Goal: Task Accomplishment & Management: Use online tool/utility

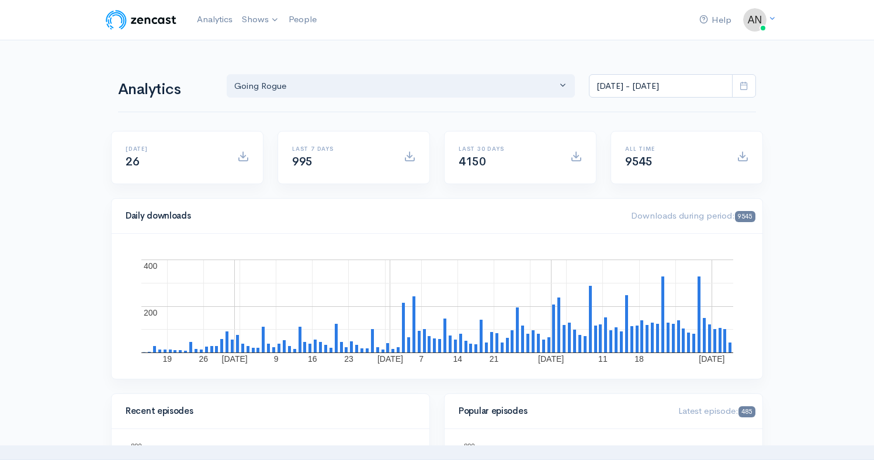
select select "15466"
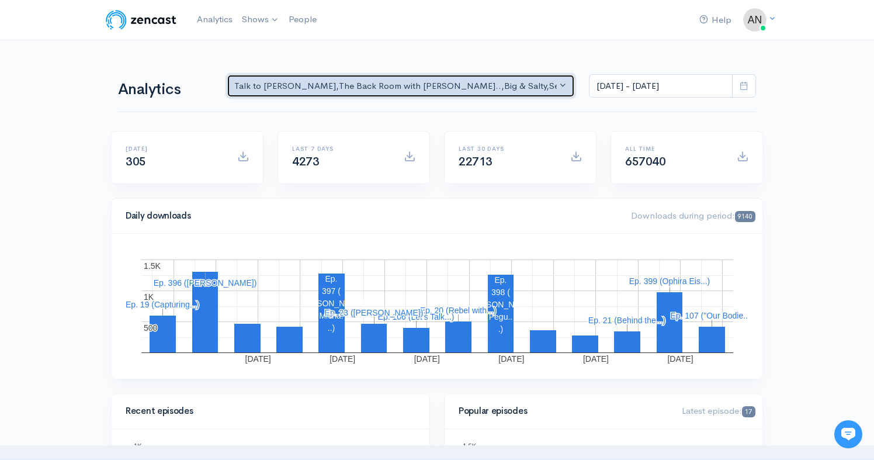
click at [418, 85] on div "Talk to [PERSON_NAME] , The Back Room with [PERSON_NAME].. , Big & Salty , Seri…" at bounding box center [395, 85] width 322 height 13
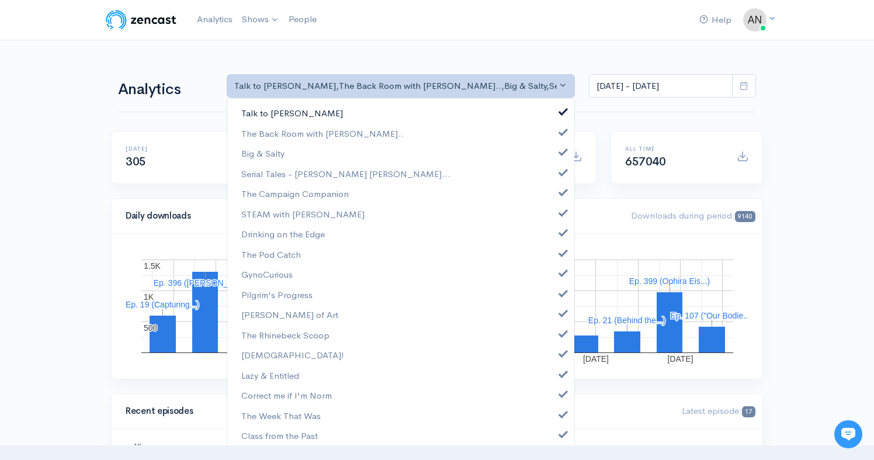
click at [561, 112] on span at bounding box center [563, 110] width 5 height 9
select select "10316"
click at [561, 147] on span at bounding box center [563, 150] width 5 height 9
click at [555, 176] on link "Serial Tales - [PERSON_NAME] [PERSON_NAME]..." at bounding box center [400, 174] width 347 height 20
click at [555, 197] on link "The Campaign Companion" at bounding box center [400, 193] width 347 height 20
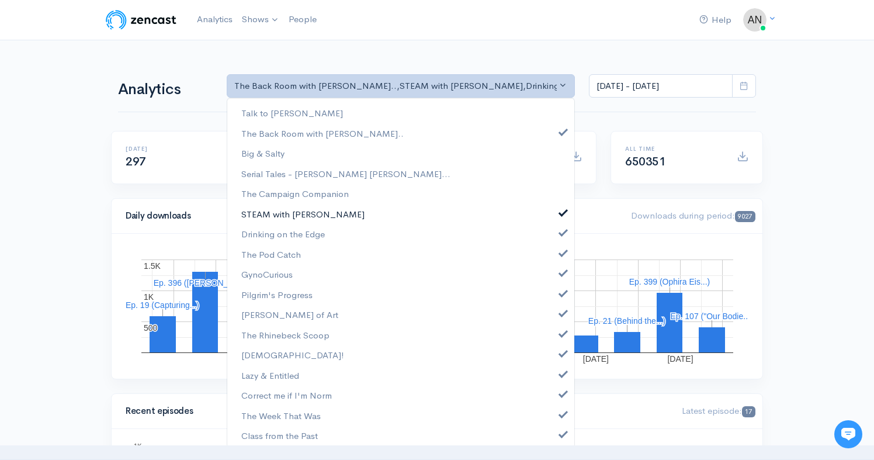
click at [555, 206] on link "STEAM with [PERSON_NAME]" at bounding box center [400, 214] width 347 height 20
click at [561, 234] on span at bounding box center [563, 231] width 5 height 9
click at [561, 248] on span at bounding box center [563, 251] width 5 height 9
click at [561, 272] on span at bounding box center [563, 271] width 5 height 9
click at [561, 292] on span at bounding box center [563, 291] width 5 height 9
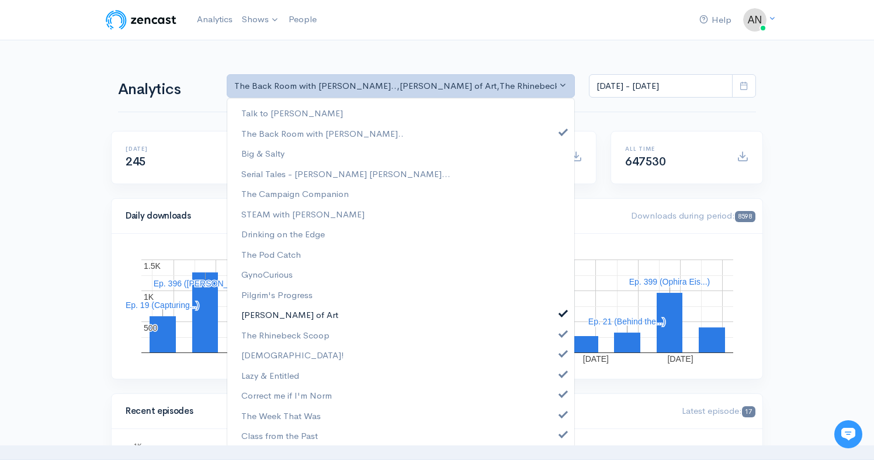
click at [554, 319] on link "[PERSON_NAME] of Art" at bounding box center [400, 314] width 347 height 20
click at [561, 334] on span at bounding box center [563, 332] width 5 height 9
click at [561, 353] on span at bounding box center [563, 352] width 5 height 9
click at [561, 376] on span at bounding box center [563, 372] width 5 height 9
click at [561, 394] on span at bounding box center [563, 392] width 5 height 9
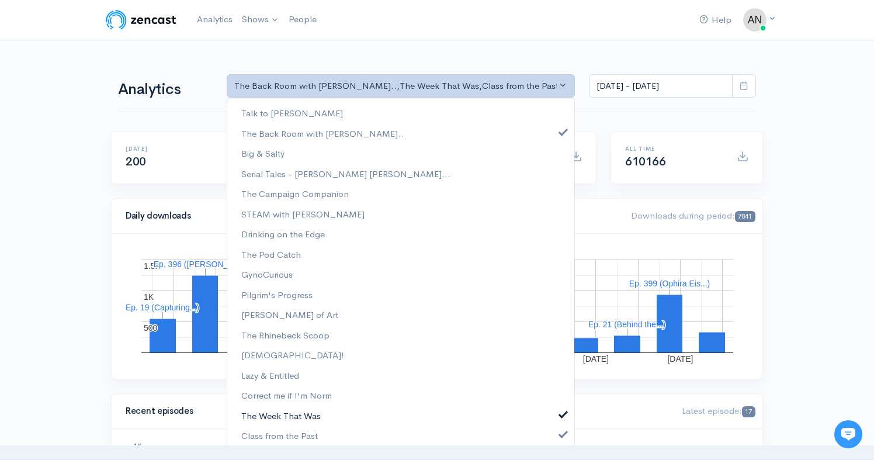
click at [561, 415] on span at bounding box center [563, 412] width 5 height 9
click at [561, 435] on span at bounding box center [563, 432] width 5 height 9
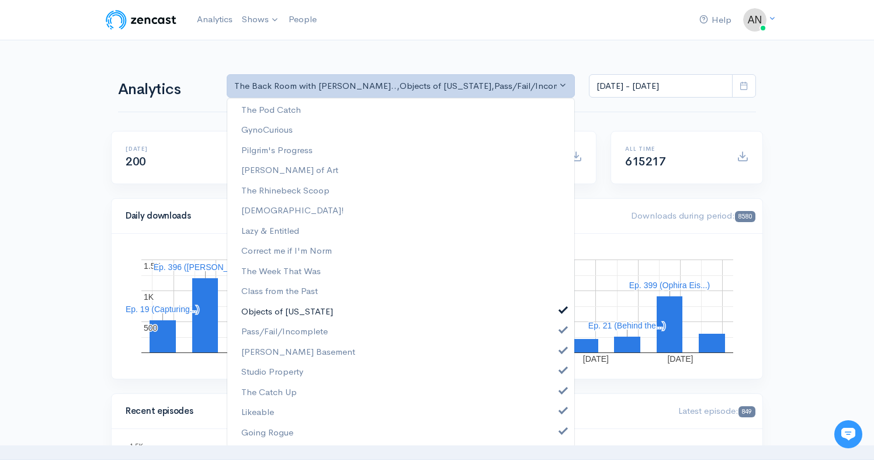
click at [561, 308] on span at bounding box center [563, 308] width 5 height 9
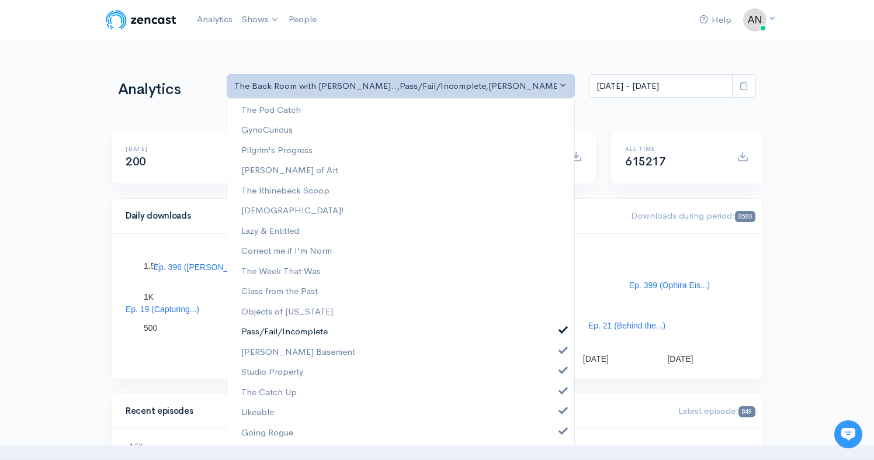
click at [556, 334] on link "Pass/Fail/Incomplete" at bounding box center [400, 331] width 347 height 20
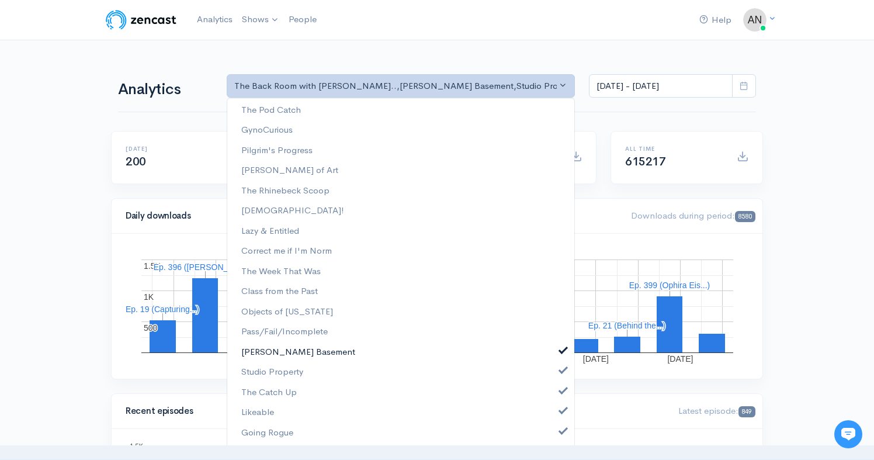
click at [561, 347] on span at bounding box center [563, 349] width 5 height 9
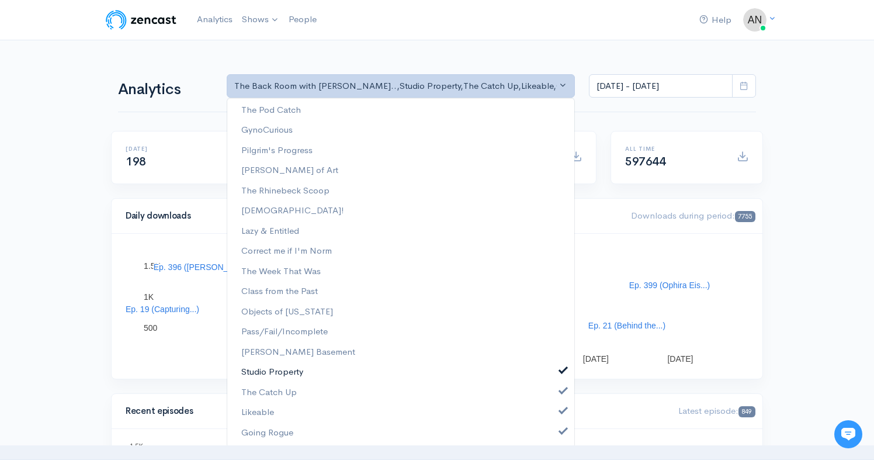
click at [561, 366] on span at bounding box center [563, 368] width 5 height 9
click at [561, 390] on span at bounding box center [563, 389] width 5 height 9
click at [554, 403] on link "Likeable" at bounding box center [400, 412] width 347 height 20
click at [553, 425] on link "Going Rogue" at bounding box center [400, 432] width 347 height 20
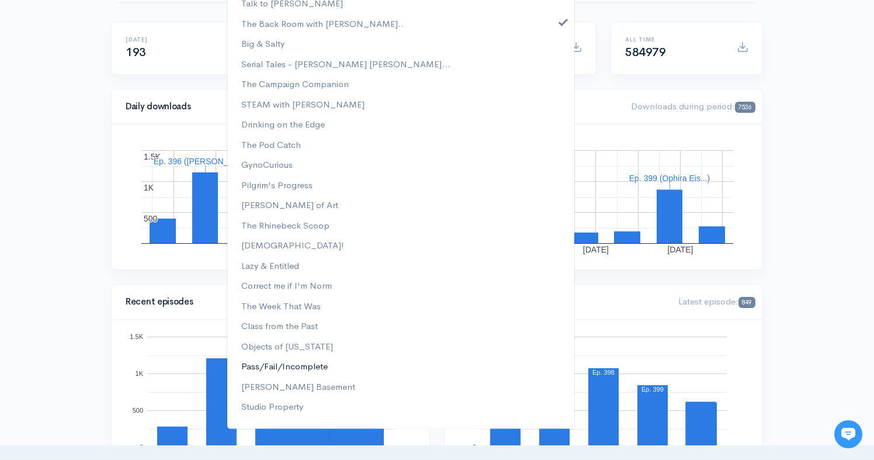
scroll to position [0, 0]
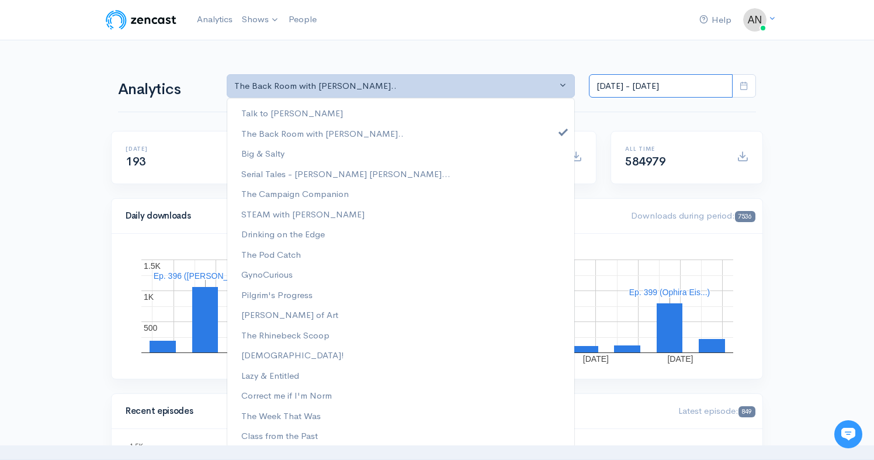
click at [657, 84] on input "[DATE] - [DATE]" at bounding box center [661, 86] width 144 height 24
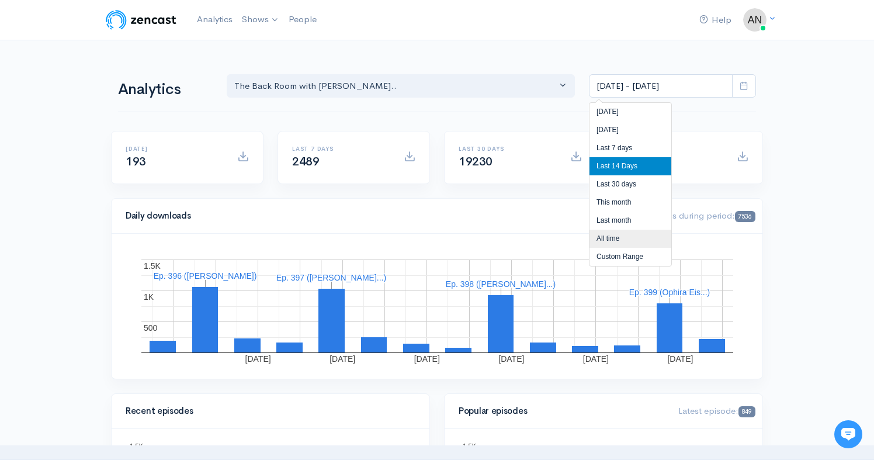
click at [603, 239] on li "All time" at bounding box center [630, 239] width 82 height 18
type input "[DATE] - [DATE]"
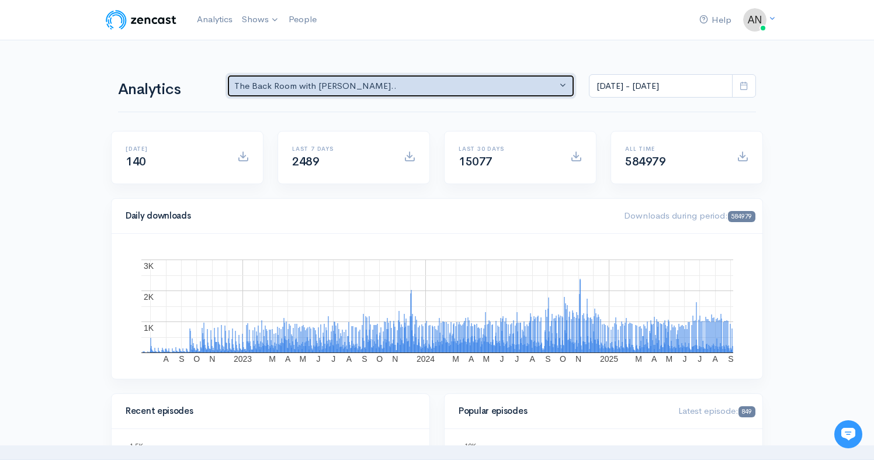
click at [370, 84] on div "The Back Room with [PERSON_NAME].." at bounding box center [395, 85] width 322 height 13
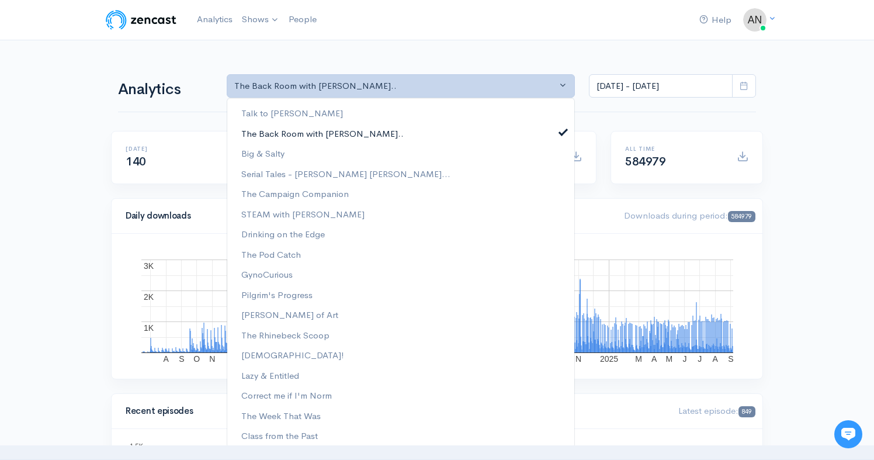
click at [561, 131] on span at bounding box center [563, 130] width 5 height 9
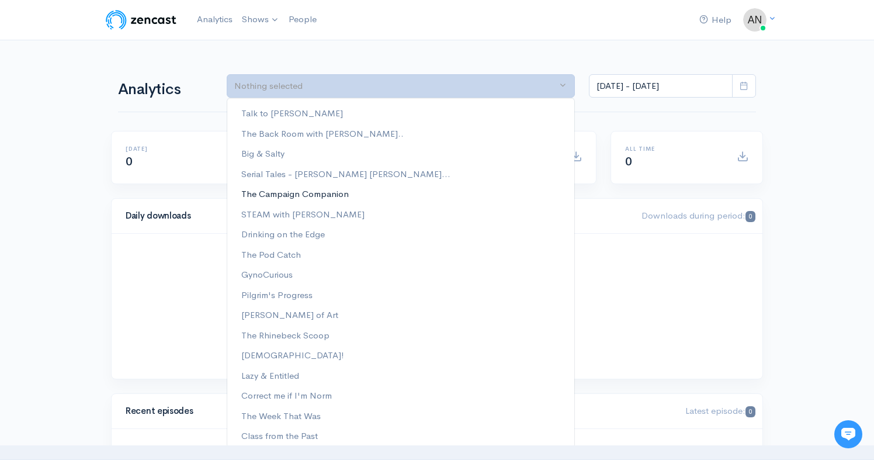
scroll to position [144, 0]
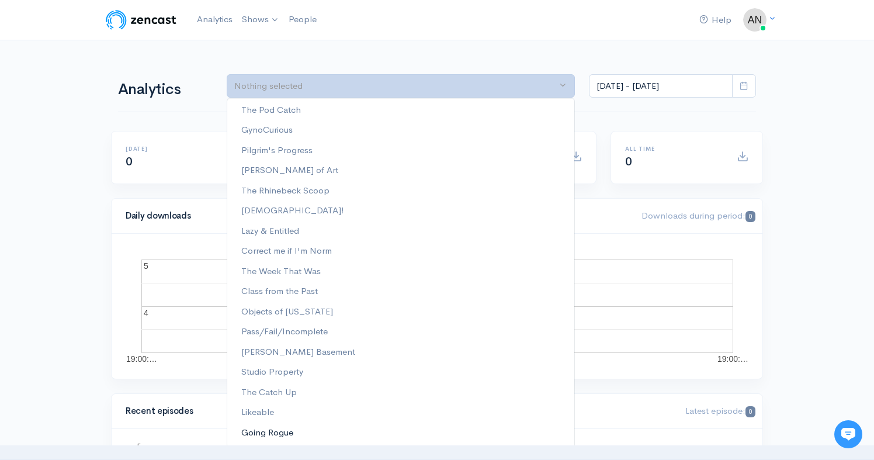
click at [273, 429] on span "Going Rogue" at bounding box center [267, 432] width 52 height 13
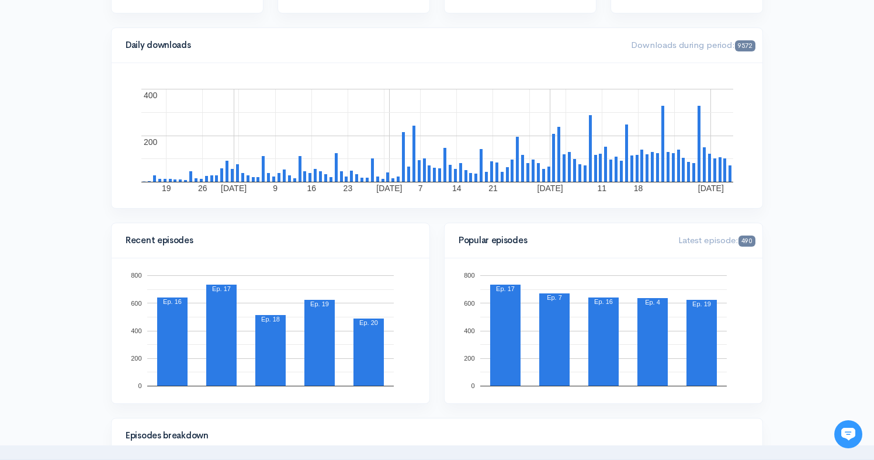
scroll to position [0, 0]
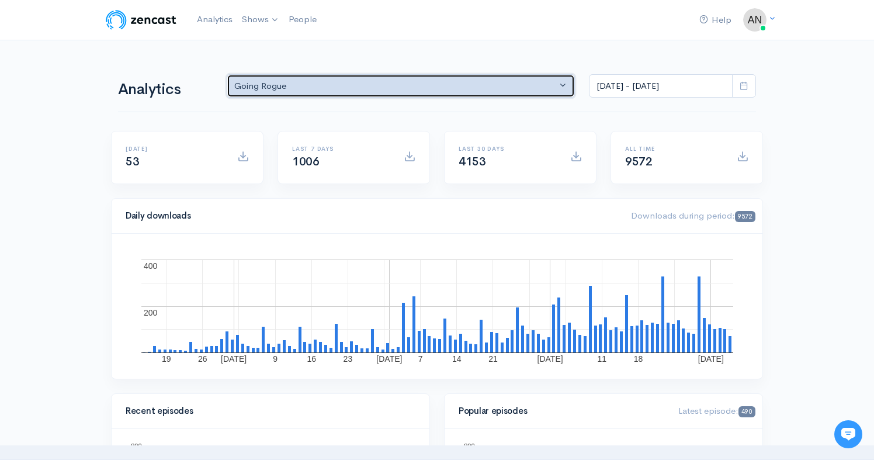
click at [377, 91] on div "Going Rogue" at bounding box center [395, 85] width 322 height 13
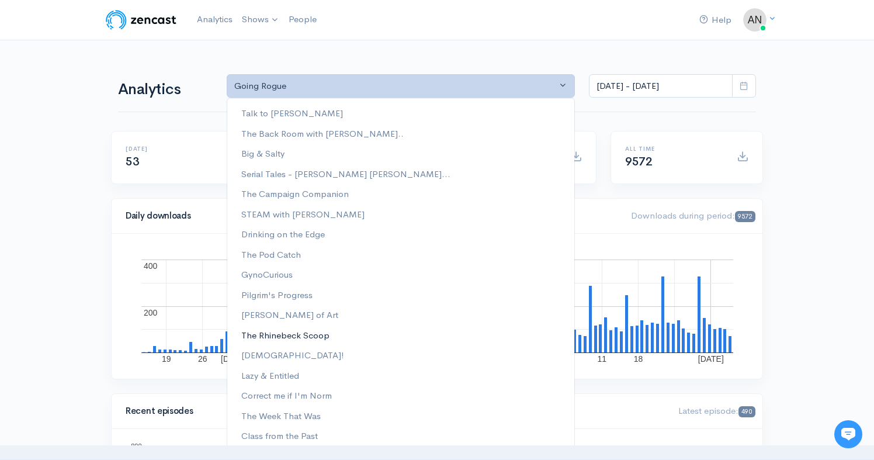
click at [307, 333] on span "The Rhinebeck Scoop" at bounding box center [285, 334] width 88 height 13
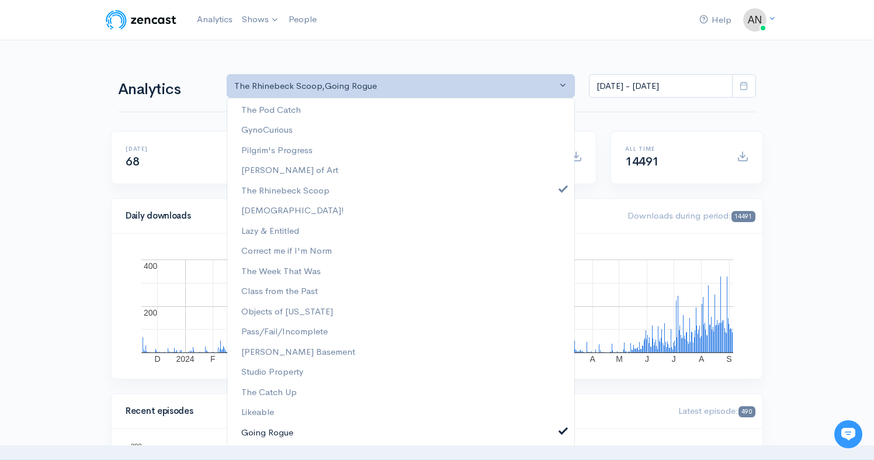
click at [561, 428] on span at bounding box center [563, 429] width 5 height 9
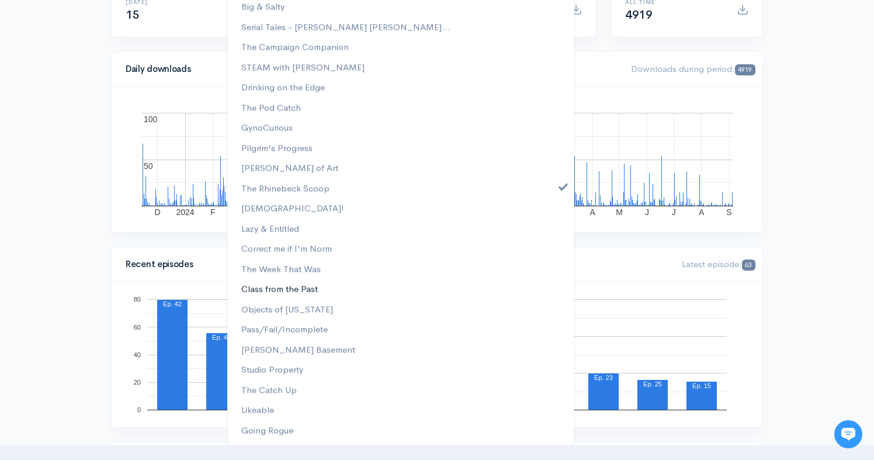
scroll to position [152, 0]
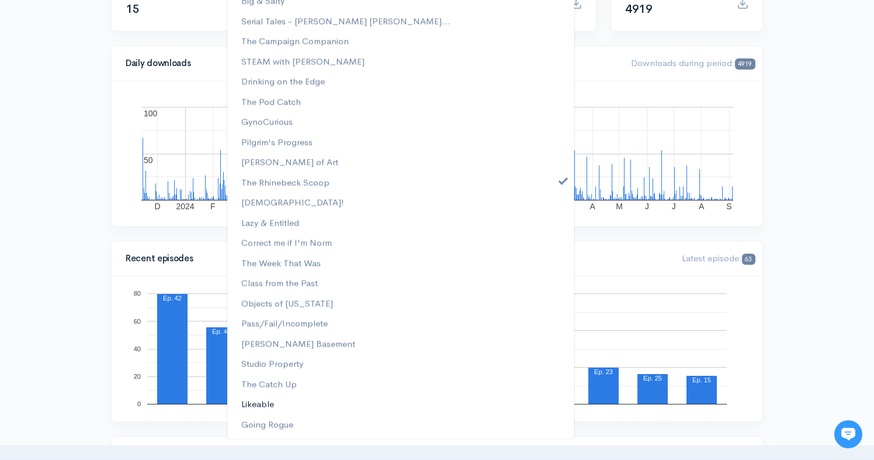
click at [256, 405] on span "Likeable" at bounding box center [257, 403] width 33 height 13
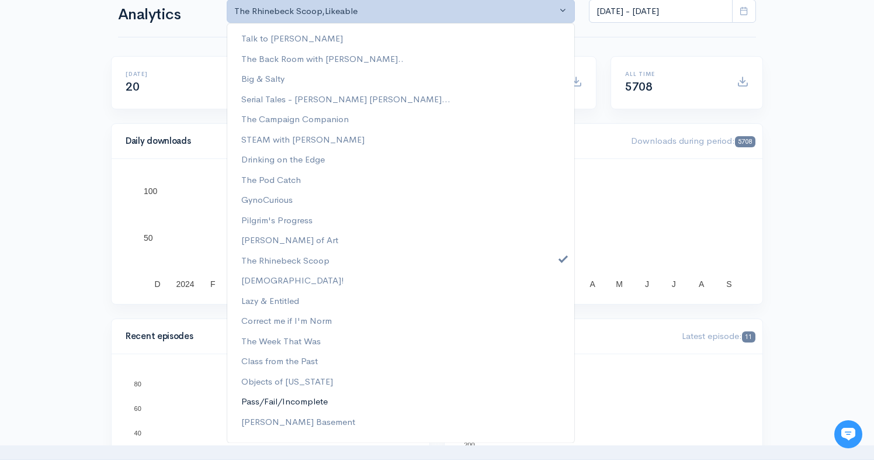
scroll to position [52, 0]
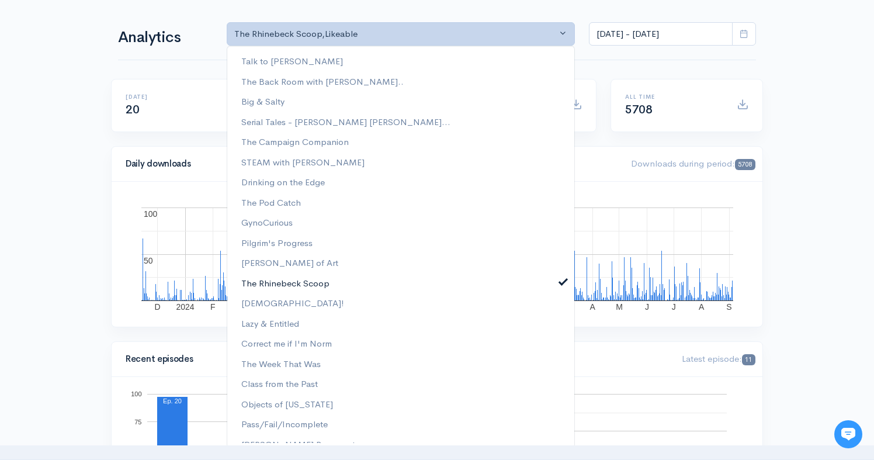
click at [551, 279] on link "The Rhinebeck Scoop" at bounding box center [400, 283] width 347 height 20
select select "15364"
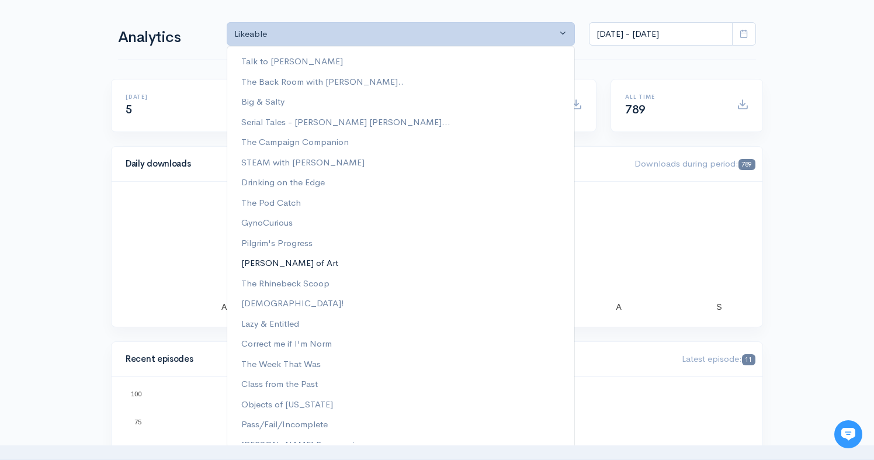
scroll to position [92, 0]
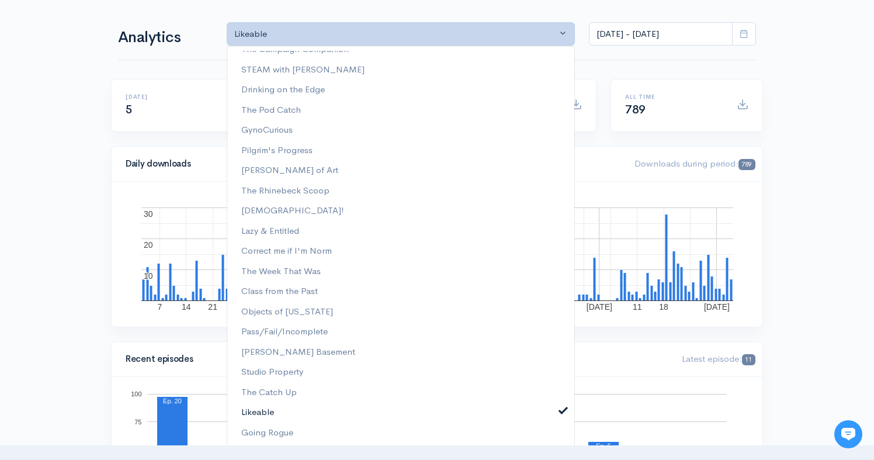
click at [558, 406] on link "Likeable" at bounding box center [400, 412] width 347 height 20
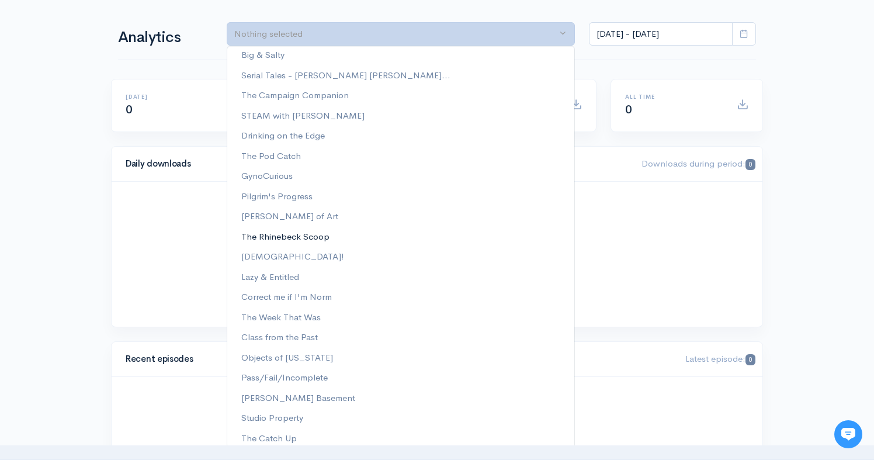
scroll to position [0, 0]
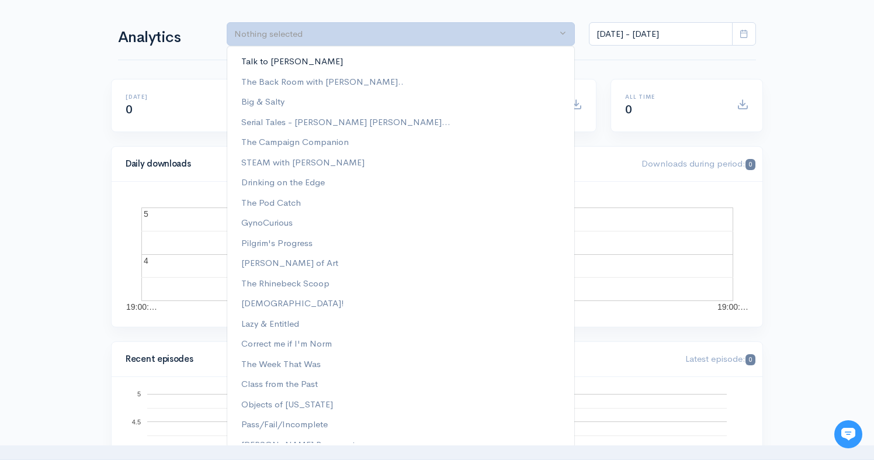
click at [314, 61] on link "Talk to [PERSON_NAME]" at bounding box center [400, 61] width 347 height 20
select select "9889"
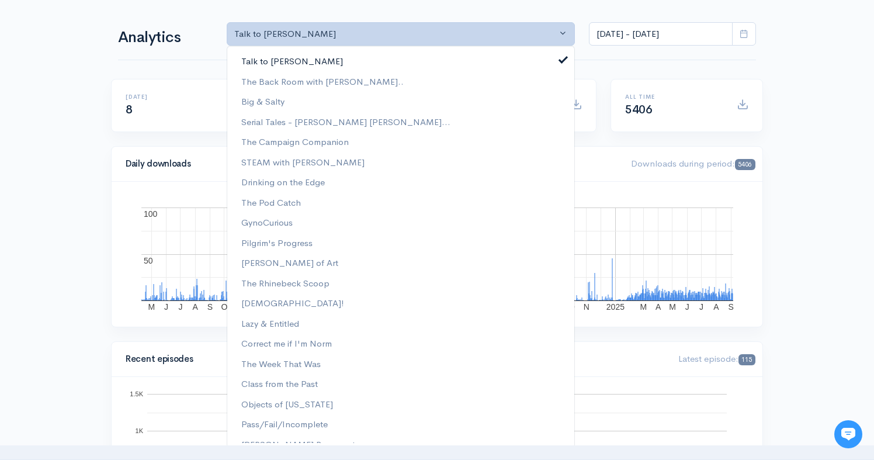
click at [558, 59] on link "Talk to [PERSON_NAME]" at bounding box center [400, 61] width 347 height 20
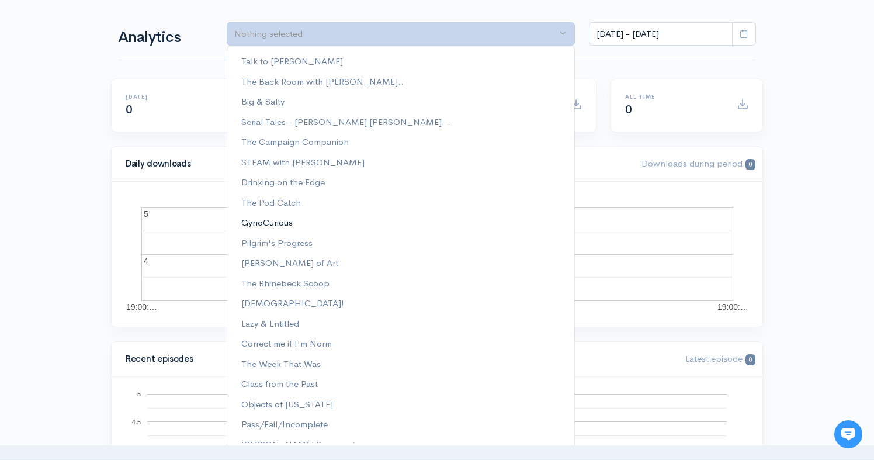
click at [268, 222] on span "GynoCurious" at bounding box center [266, 222] width 51 height 13
select select "12646"
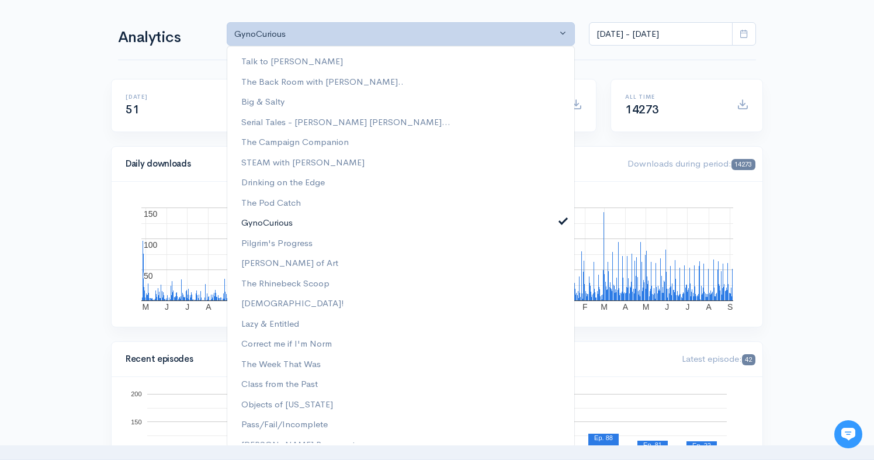
click at [561, 216] on span at bounding box center [563, 219] width 5 height 9
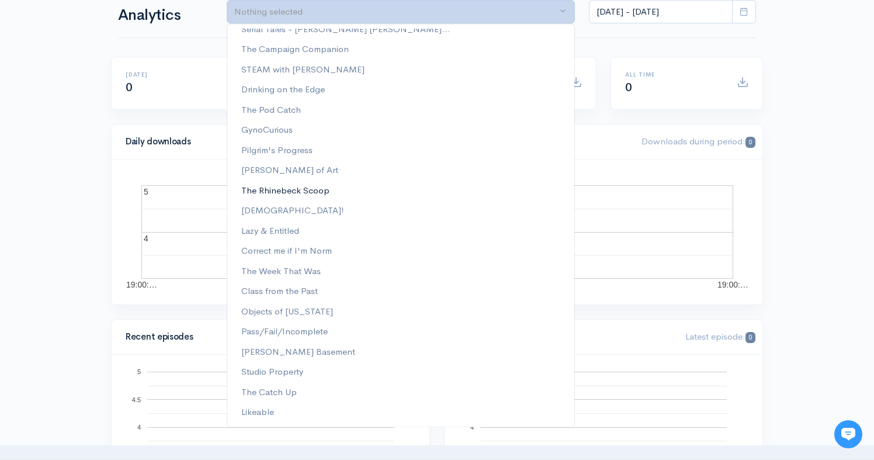
scroll to position [77, 0]
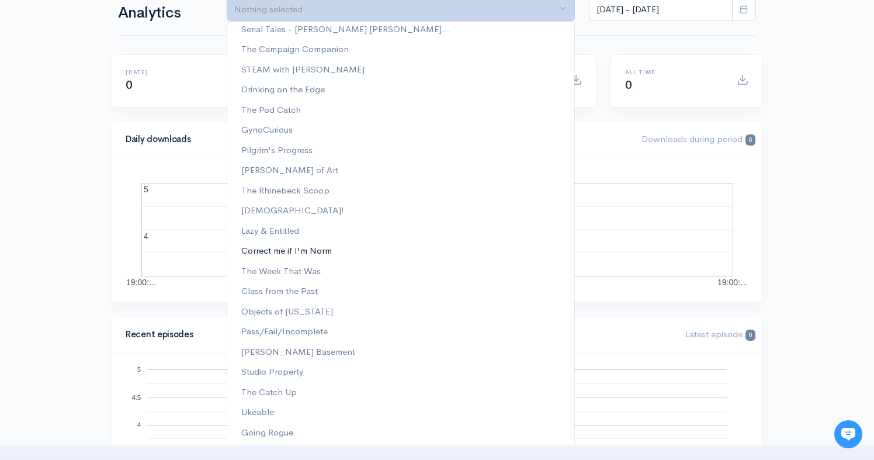
click at [311, 252] on span "Correct me if I'm Norm" at bounding box center [286, 250] width 91 height 13
select select "13974"
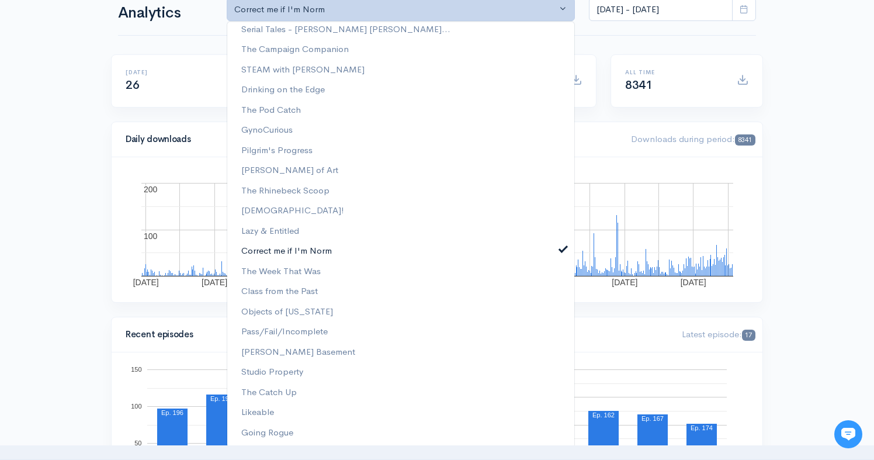
click at [561, 252] on span at bounding box center [563, 248] width 5 height 9
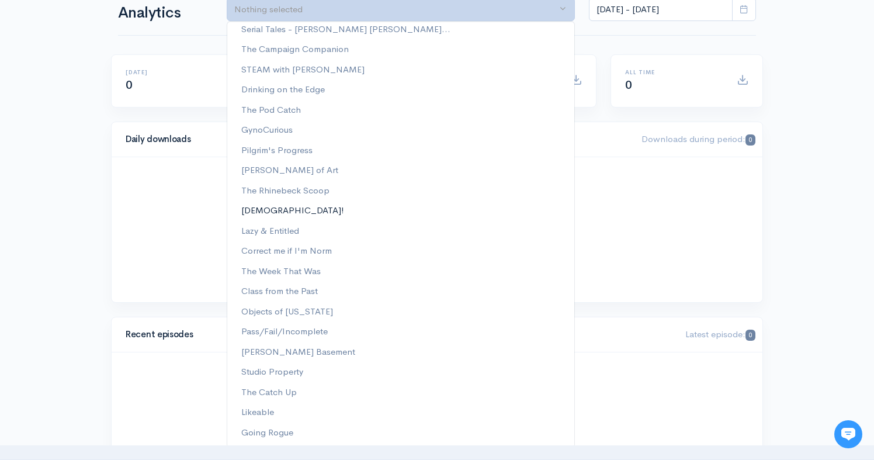
scroll to position [0, 0]
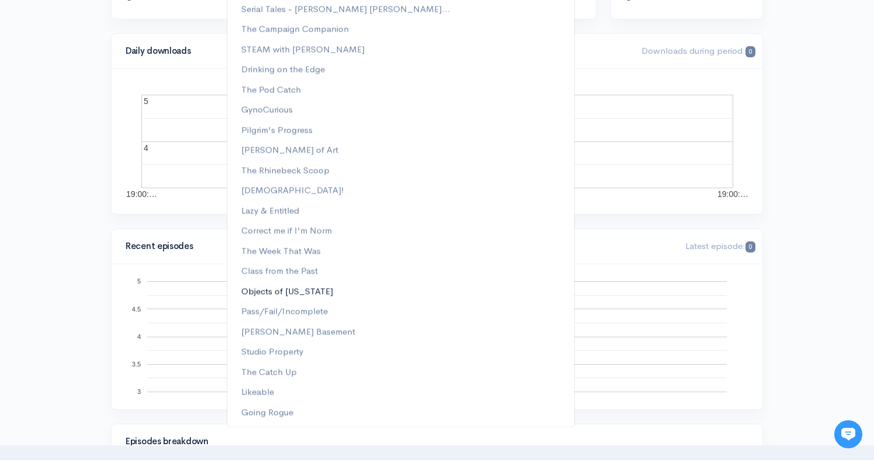
click at [284, 292] on span "Objects of [US_STATE]" at bounding box center [287, 290] width 92 height 13
select select "14131"
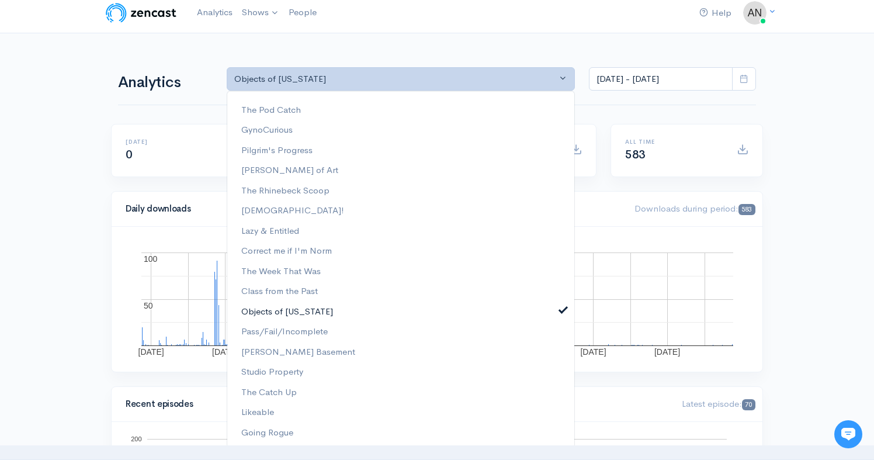
click at [561, 309] on span at bounding box center [563, 308] width 5 height 9
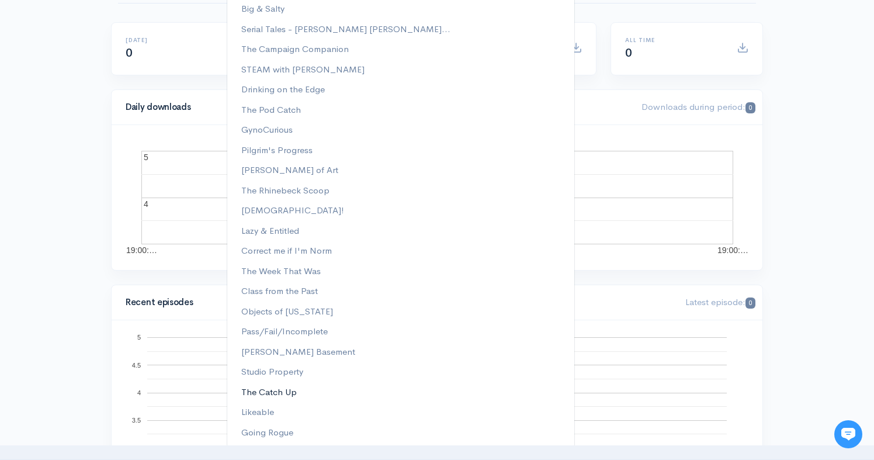
click at [276, 386] on span "The Catch Up" at bounding box center [268, 391] width 55 height 13
select select "15301"
click at [263, 392] on span "The Catch Up" at bounding box center [268, 391] width 55 height 13
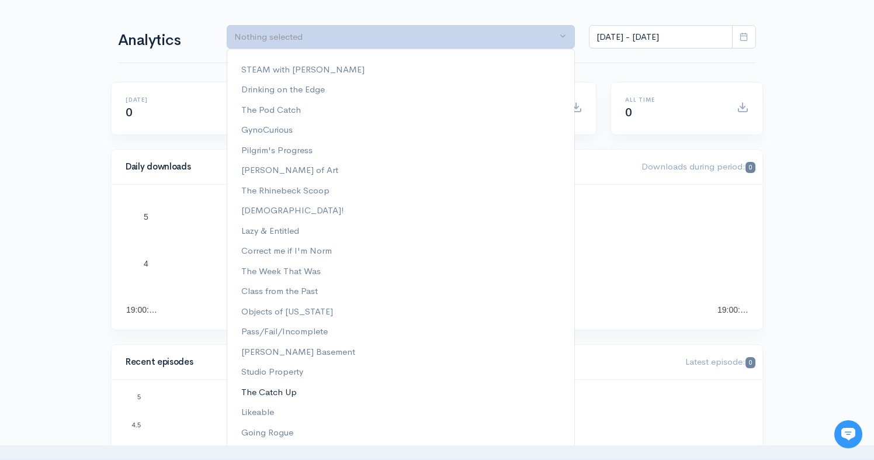
click at [263, 394] on span "The Catch Up" at bounding box center [268, 391] width 55 height 13
select select "15301"
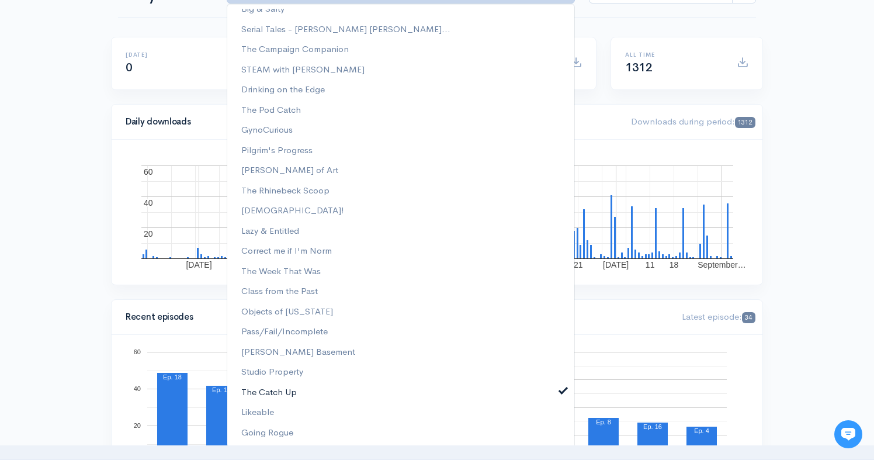
click at [554, 396] on link "The Catch Up" at bounding box center [400, 392] width 347 height 20
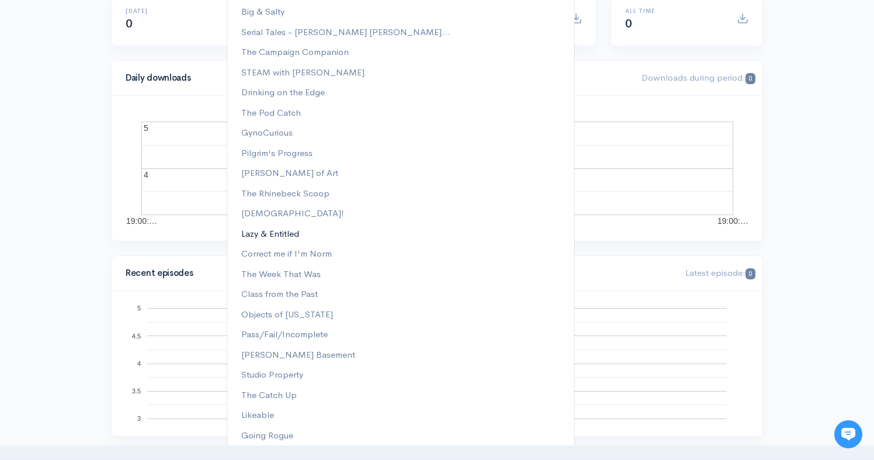
click at [278, 231] on span "Lazy & Entitled" at bounding box center [270, 233] width 58 height 13
select select "13608"
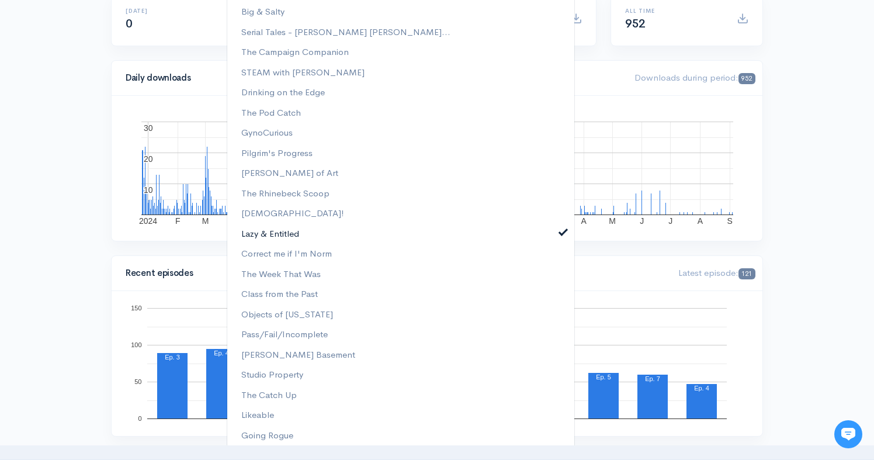
click at [561, 231] on span at bounding box center [563, 231] width 5 height 9
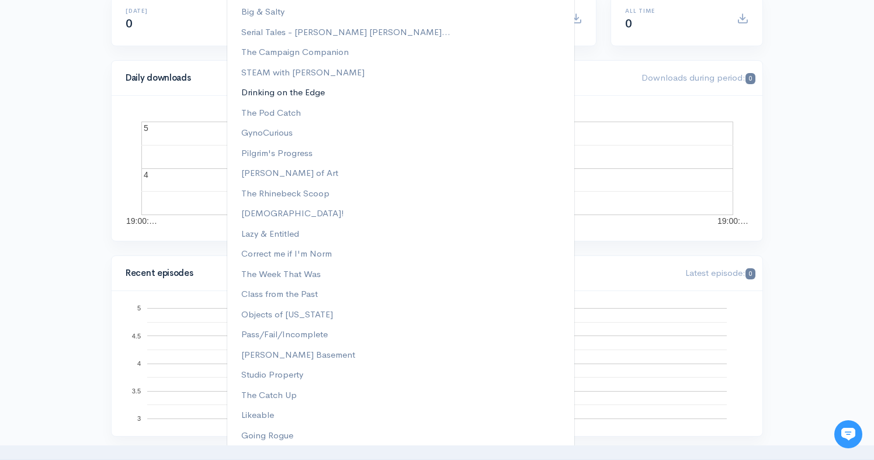
click at [314, 94] on span "Drinking on the Edge" at bounding box center [283, 92] width 84 height 13
select select "12311"
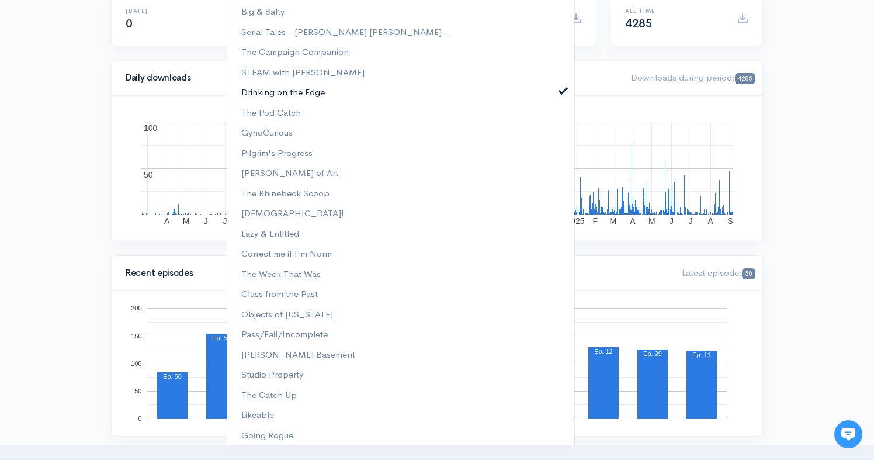
click at [552, 89] on link "Drinking on the Edge" at bounding box center [400, 92] width 347 height 20
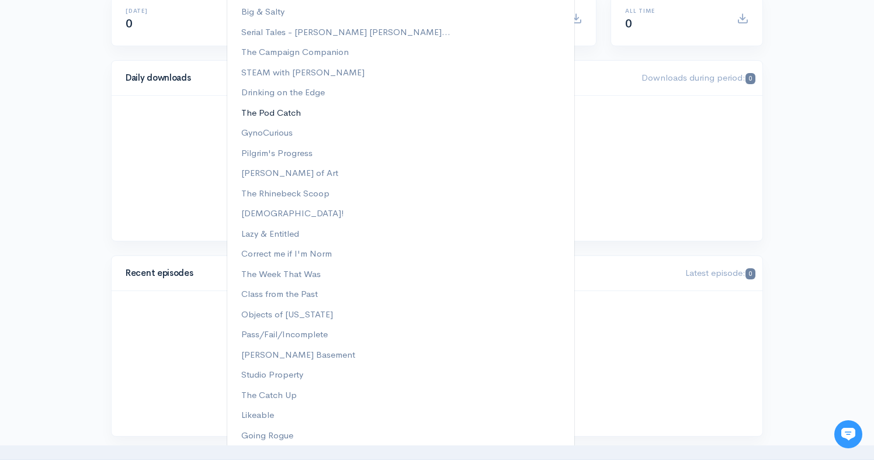
click at [276, 113] on span "The Pod Catch" at bounding box center [271, 112] width 60 height 13
select select "12487"
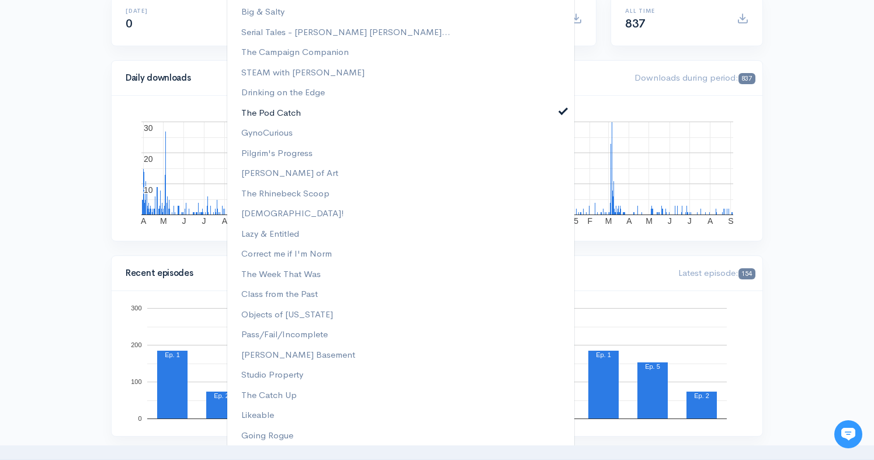
click at [561, 114] on span at bounding box center [563, 110] width 5 height 9
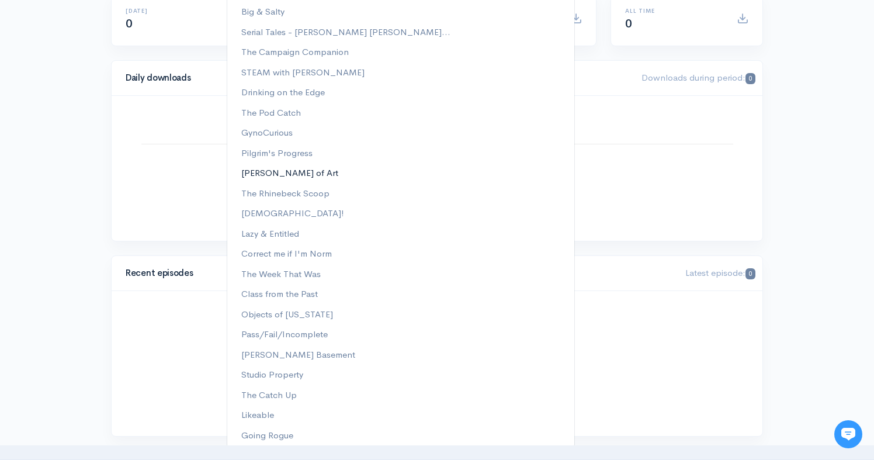
click at [260, 170] on span "[PERSON_NAME] of Art" at bounding box center [289, 172] width 97 height 13
select select "13154"
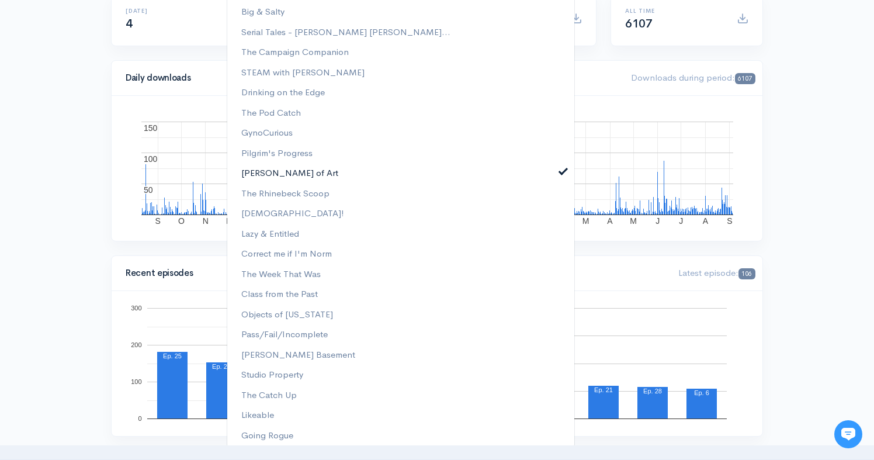
click at [561, 171] on span at bounding box center [563, 170] width 5 height 9
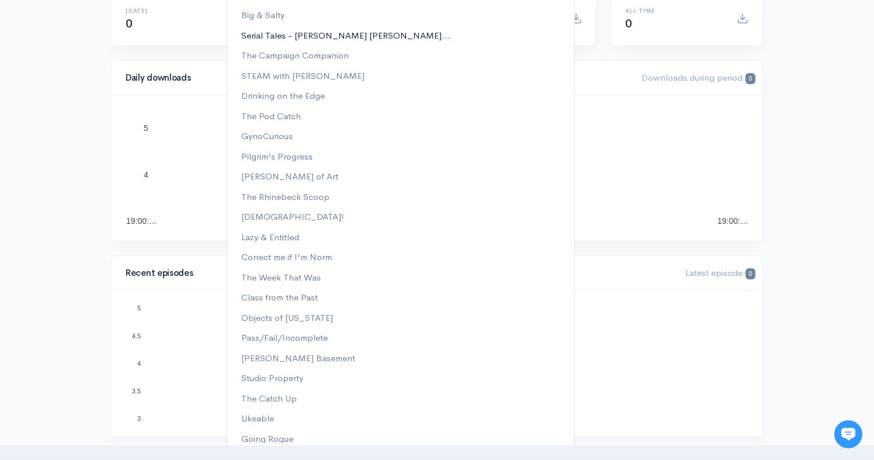
click at [282, 36] on span "Serial Tales - [PERSON_NAME] [PERSON_NAME]..." at bounding box center [345, 35] width 209 height 13
select select "10766"
click at [561, 33] on span at bounding box center [563, 33] width 5 height 9
click at [307, 72] on span "STEAM with [PERSON_NAME]" at bounding box center [302, 76] width 123 height 13
select select "11770"
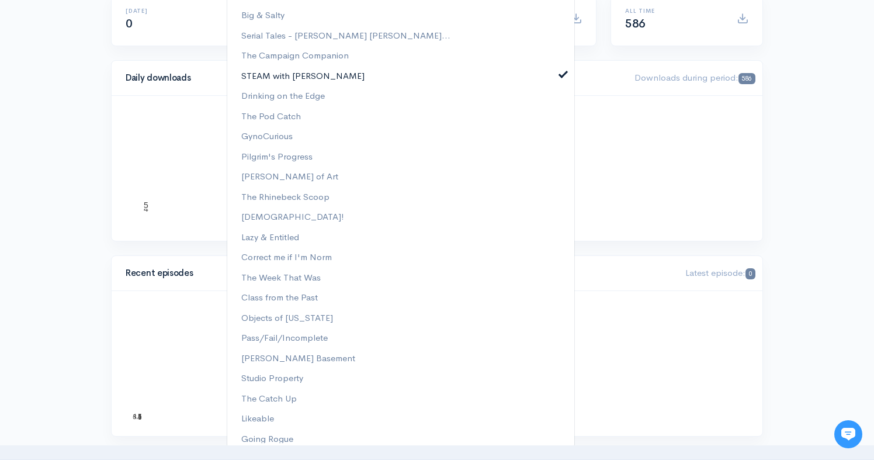
click at [558, 76] on link "STEAM with [PERSON_NAME]" at bounding box center [400, 76] width 347 height 20
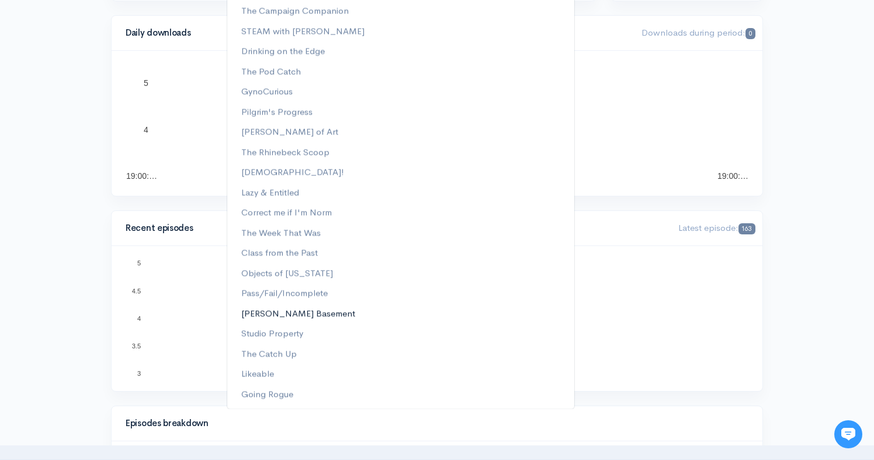
click at [278, 318] on span "[PERSON_NAME] Basement" at bounding box center [298, 313] width 114 height 13
select select "14858"
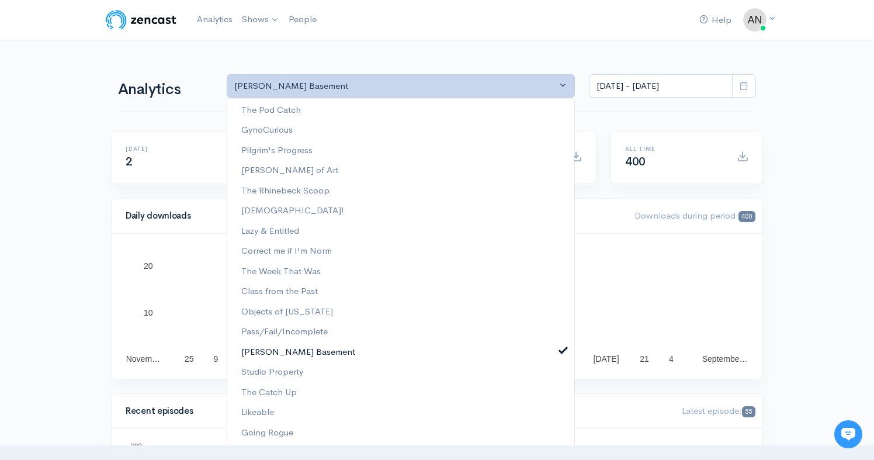
click at [561, 353] on span at bounding box center [563, 349] width 5 height 9
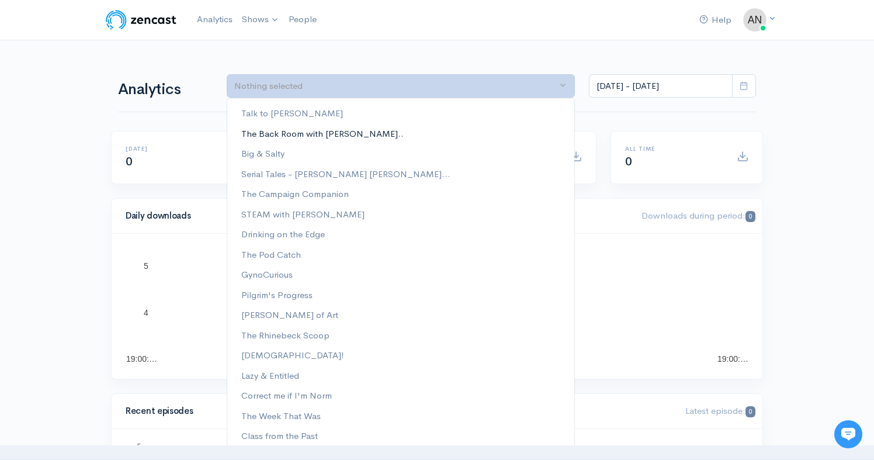
click at [291, 139] on span "The Back Room with [PERSON_NAME].." at bounding box center [322, 133] width 162 height 13
select select "10316"
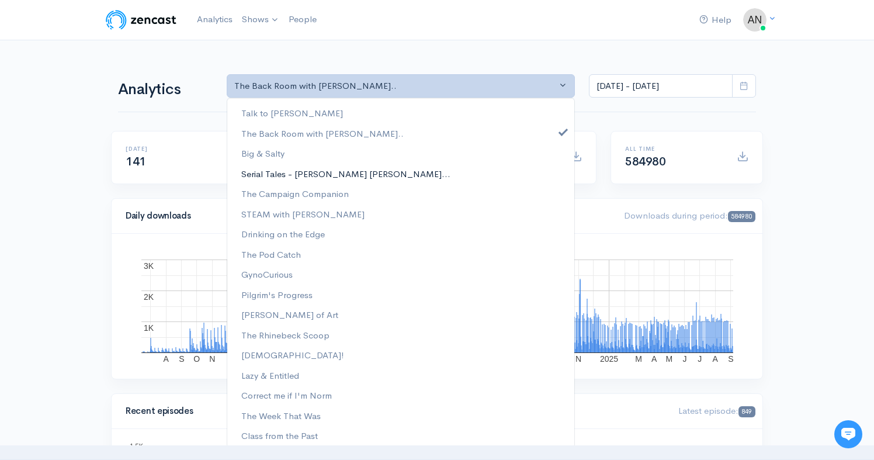
scroll to position [144, 0]
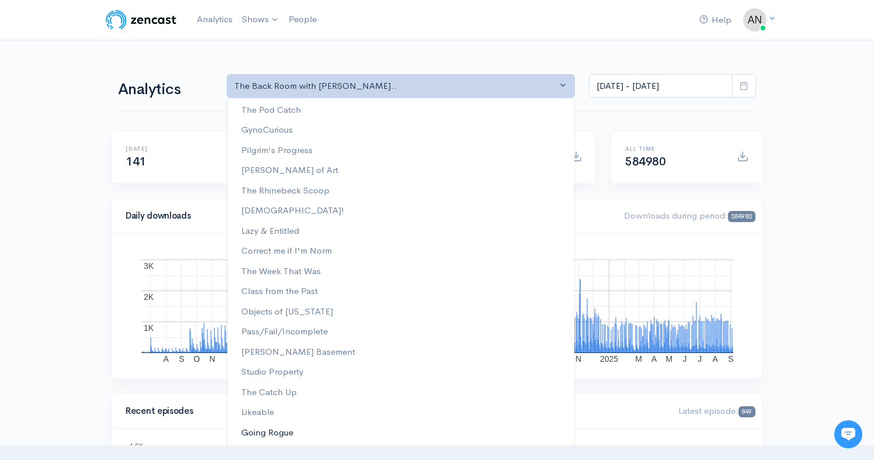
click at [279, 439] on span "Going Rogue" at bounding box center [267, 432] width 52 height 13
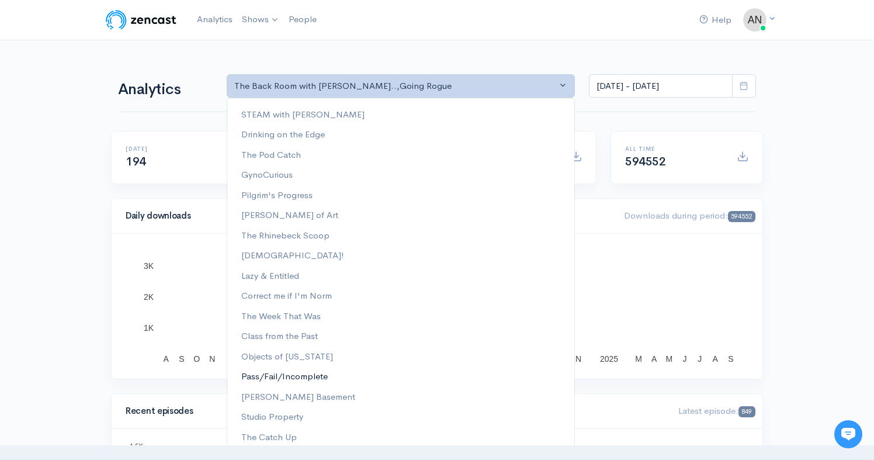
scroll to position [0, 0]
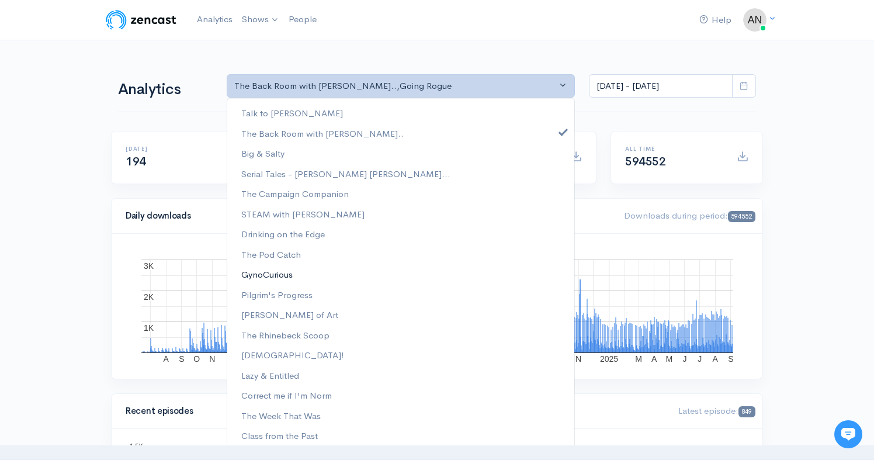
click at [274, 272] on span "GynoCurious" at bounding box center [266, 273] width 51 height 13
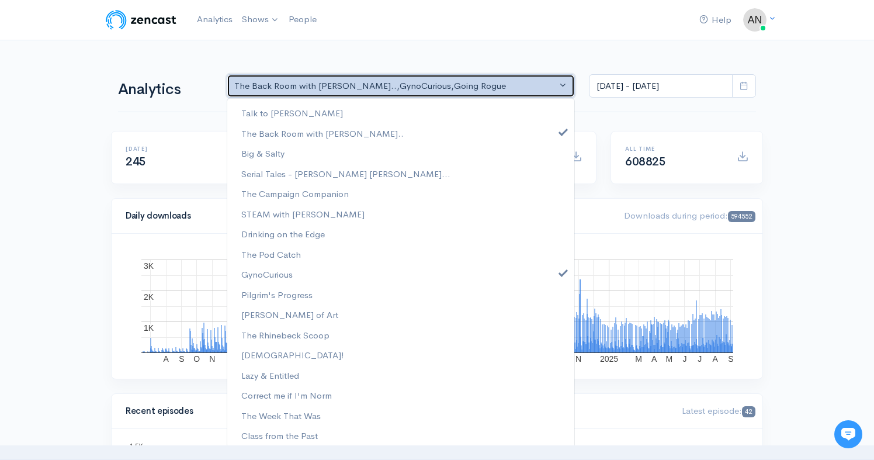
click at [564, 87] on button "The Back Room with [PERSON_NAME].. , GynoCurious , Going Rogue" at bounding box center [401, 86] width 348 height 24
